Goal: Task Accomplishment & Management: Complete application form

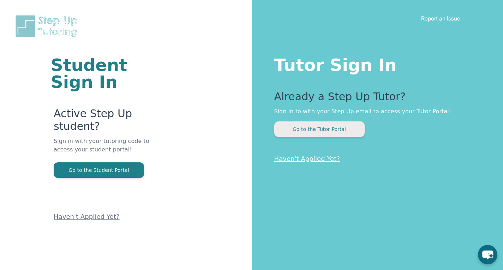
click at [332, 131] on button "Go to the Tutor Portal" at bounding box center [319, 129] width 90 height 16
click at [306, 129] on button "Go to the Tutor Portal" at bounding box center [319, 129] width 90 height 16
click at [306, 130] on button "Go to the Tutor Portal" at bounding box center [319, 129] width 90 height 16
